Goal: Task Accomplishment & Management: Manage account settings

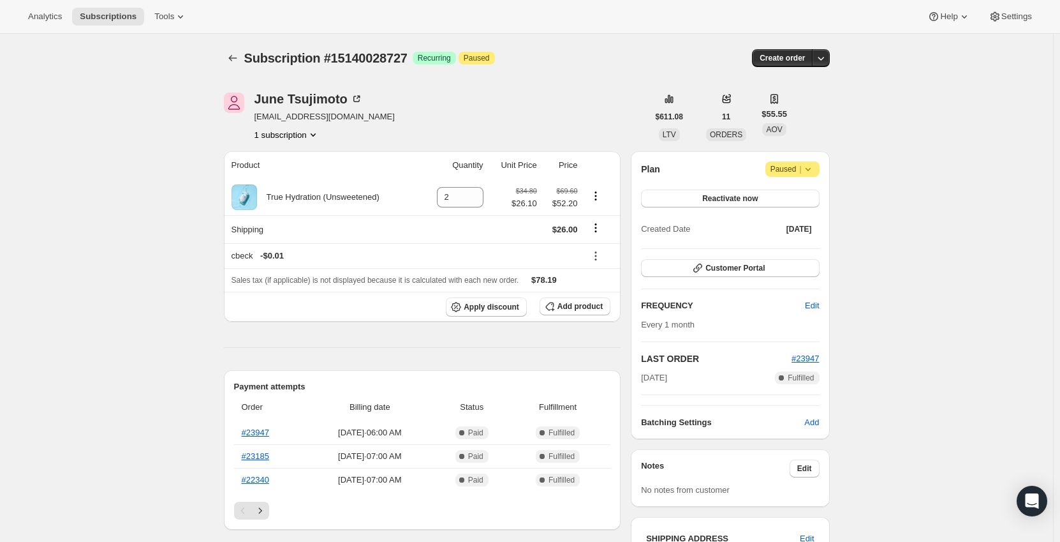
click at [813, 170] on icon at bounding box center [808, 169] width 13 height 13
click at [799, 193] on span "Cancel subscription" at bounding box center [797, 194] width 72 height 10
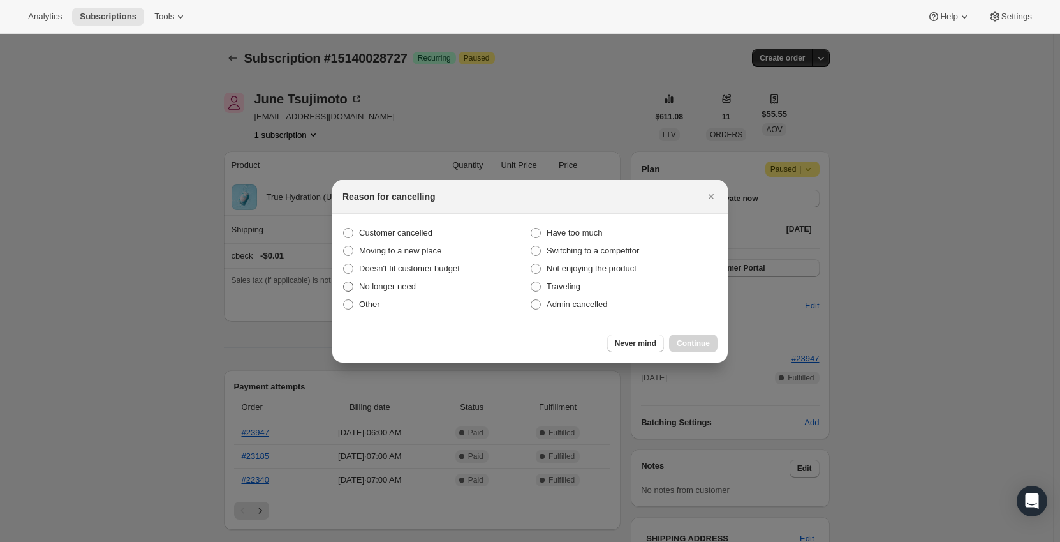
drag, startPoint x: 399, startPoint y: 233, endPoint x: 526, endPoint y: 277, distance: 135.0
click at [399, 232] on span "Customer cancelled" at bounding box center [395, 233] width 73 height 10
click at [695, 338] on div "Never mind Continue" at bounding box center [662, 343] width 110 height 18
click at [413, 233] on span "Customer cancelled" at bounding box center [395, 233] width 73 height 10
click at [344, 228] on input "Customer cancelled" at bounding box center [343, 228] width 1 height 1
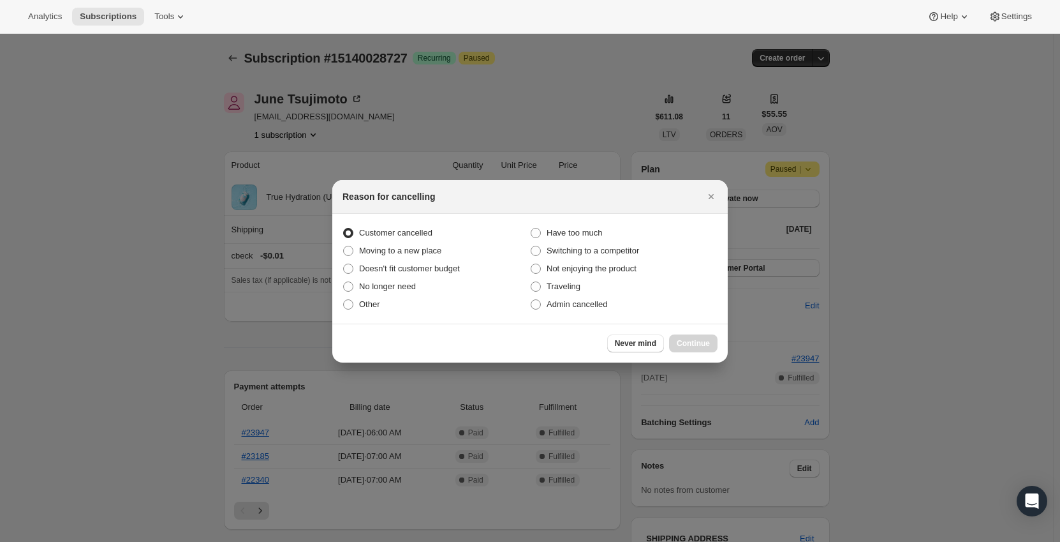
radio input "true"
click at [697, 348] on span "Continue" at bounding box center [693, 343] width 33 height 10
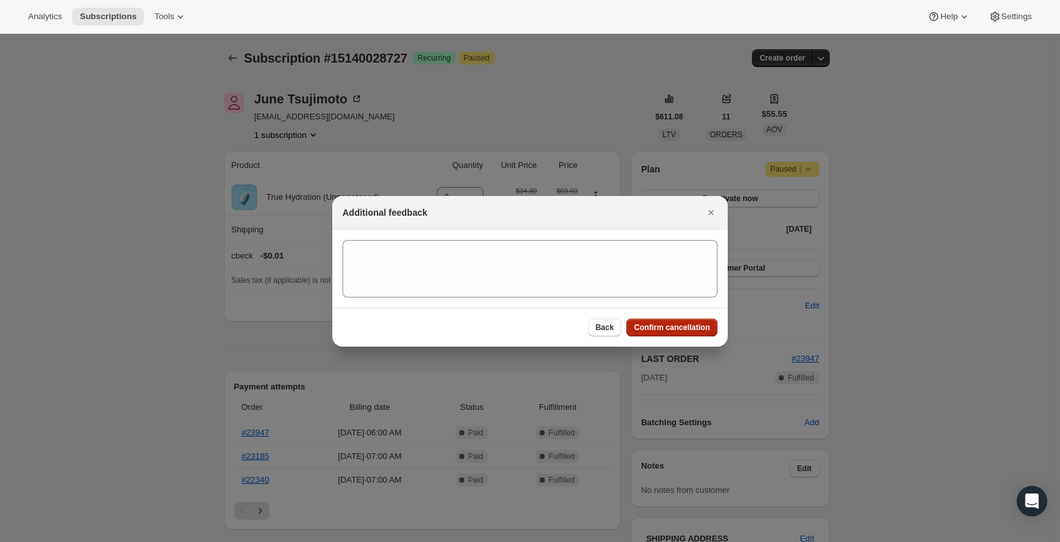
click at [632, 332] on button "Confirm cancellation" at bounding box center [671, 327] width 91 height 18
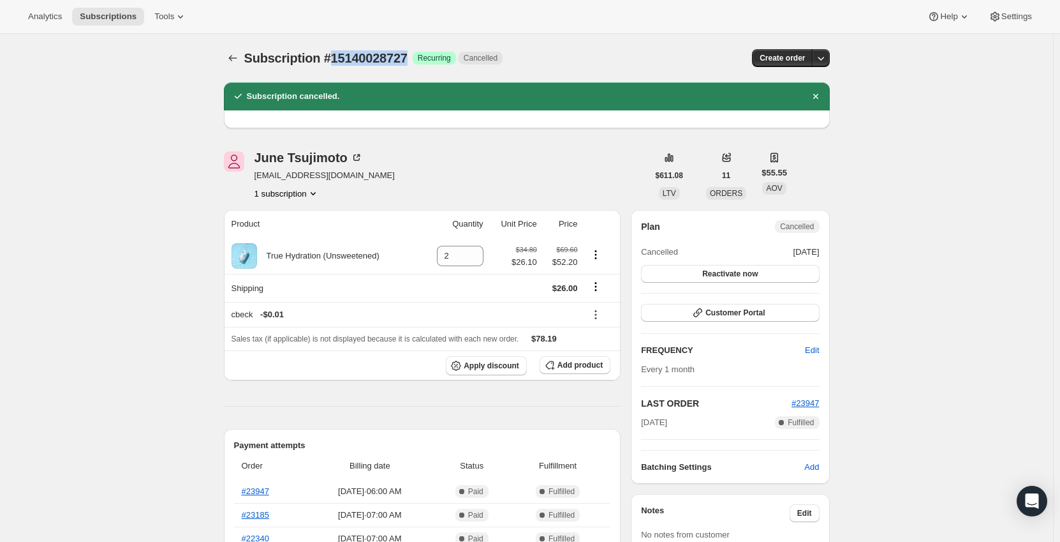
drag, startPoint x: 408, startPoint y: 63, endPoint x: 332, endPoint y: 64, distance: 75.3
click at [332, 64] on span "Subscription #15140028727" at bounding box center [325, 58] width 163 height 14
copy span "15140028727"
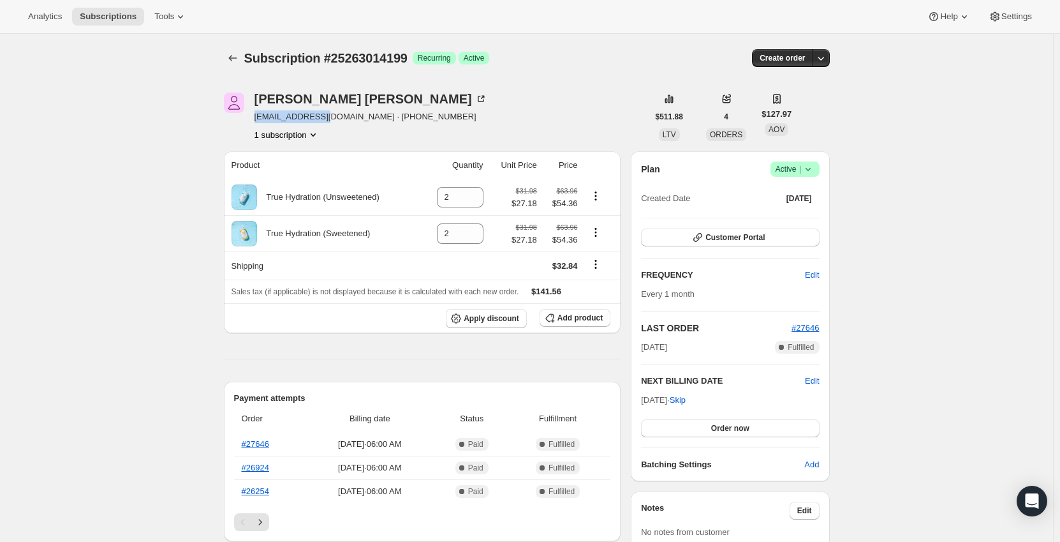
drag, startPoint x: 255, startPoint y: 119, endPoint x: 329, endPoint y: 114, distance: 74.2
click at [329, 114] on div "[PERSON_NAME] [EMAIL_ADDRESS][DOMAIN_NAME] · [PHONE_NUMBER] 1 subscription" at bounding box center [436, 117] width 424 height 48
copy span "[EMAIL_ADDRESS][DOMAIN_NAME]"
click at [457, 99] on div "[PERSON_NAME] [EMAIL_ADDRESS][DOMAIN_NAME] · [PHONE_NUMBER] 1 subscription" at bounding box center [436, 117] width 424 height 48
drag, startPoint x: 355, startPoint y: 98, endPoint x: 400, endPoint y: 85, distance: 47.1
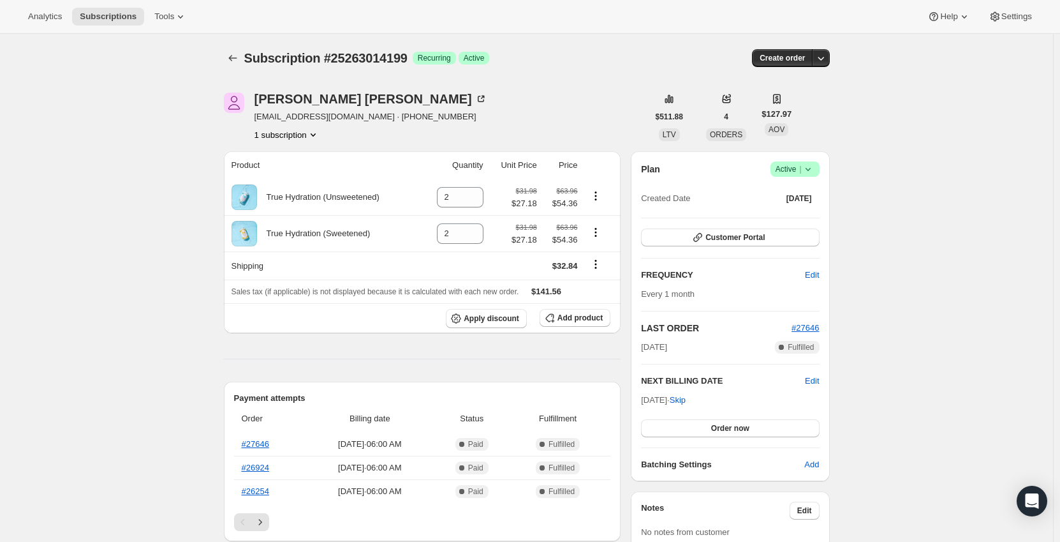
click at [407, 84] on div "[PERSON_NAME] [EMAIL_ADDRESS][DOMAIN_NAME] · [PHONE_NUMBER] 1 subscription $511…" at bounding box center [522, 543] width 616 height 943
click at [475, 100] on icon at bounding box center [481, 99] width 13 height 13
click at [475, 193] on icon at bounding box center [474, 192] width 6 height 3
type input "4"
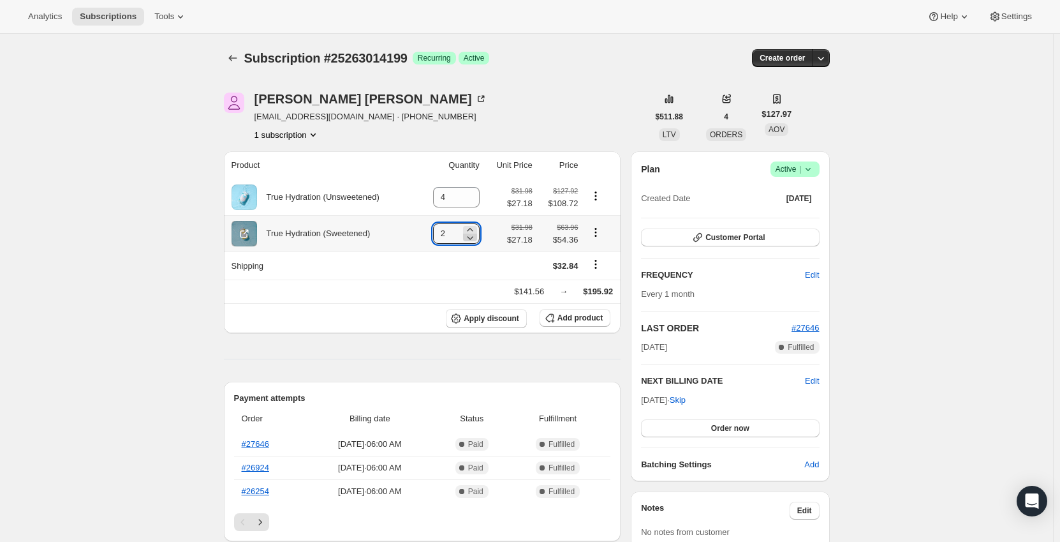
click at [471, 236] on icon at bounding box center [470, 237] width 13 height 13
type input "0"
